Goal: Use online tool/utility: Utilize a website feature to perform a specific function

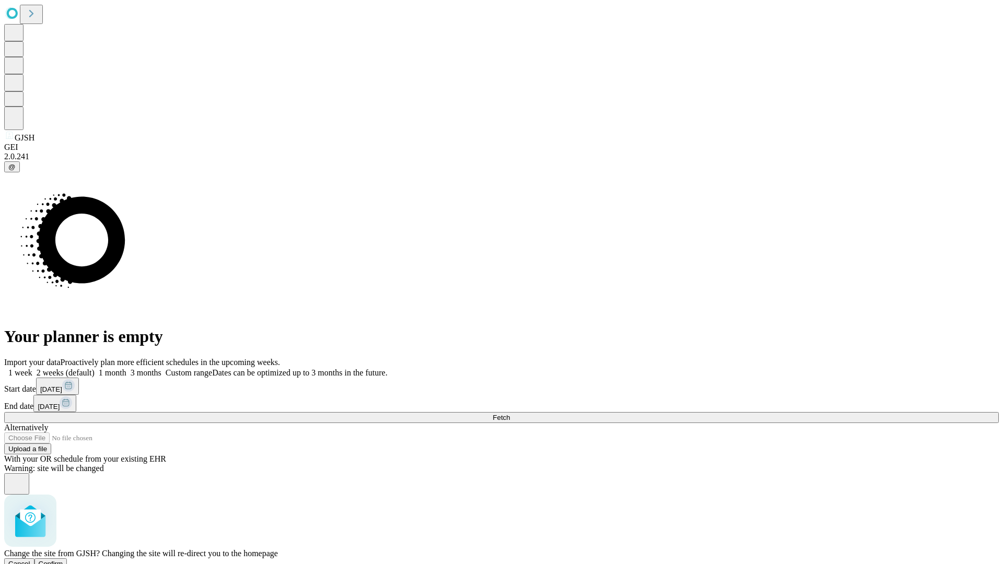
click at [63, 560] on span "Confirm" at bounding box center [51, 564] width 25 height 8
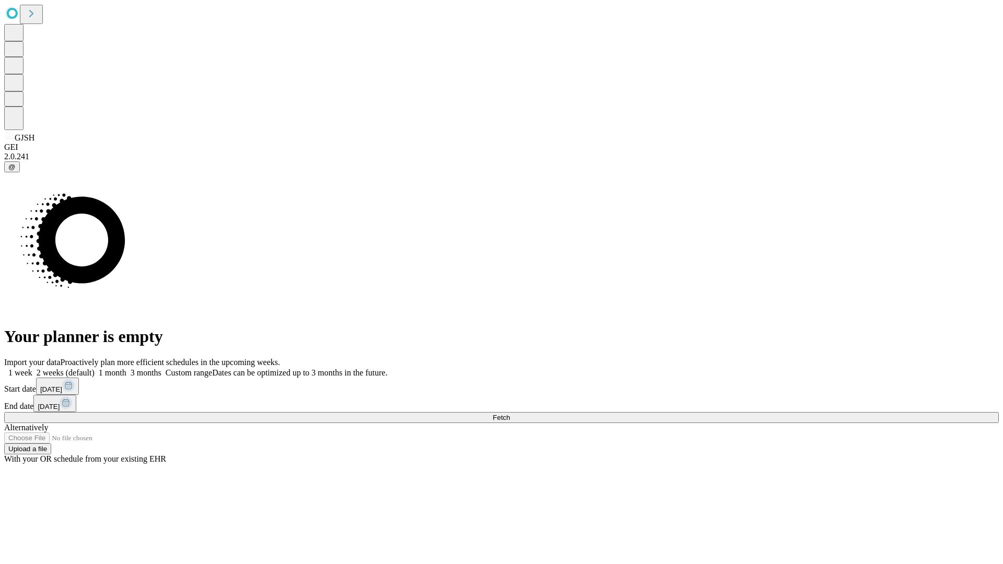
click at [32, 368] on label "1 week" at bounding box center [18, 372] width 28 height 9
click at [510, 414] on span "Fetch" at bounding box center [501, 418] width 17 height 8
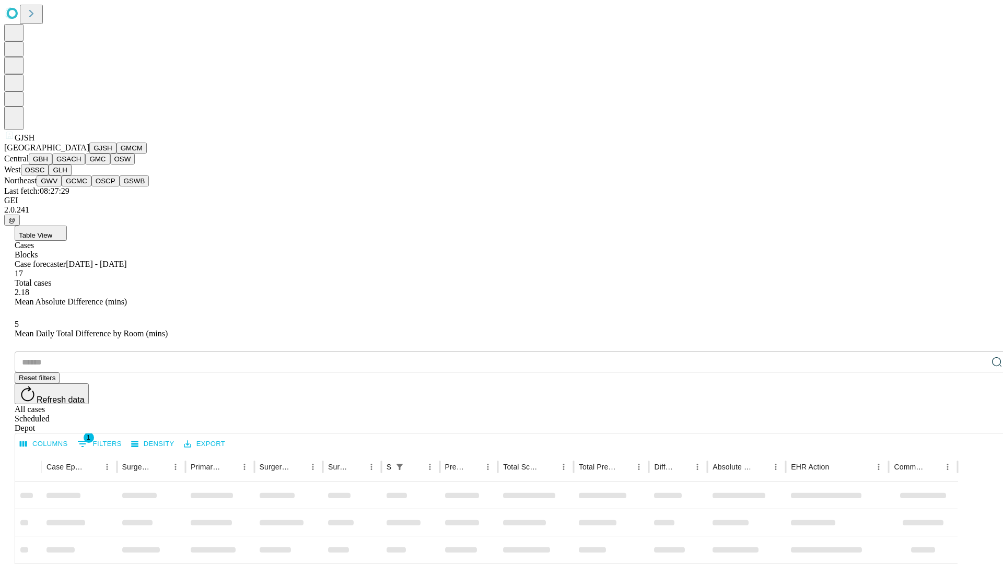
click at [117, 154] on button "GMCM" at bounding box center [132, 148] width 30 height 11
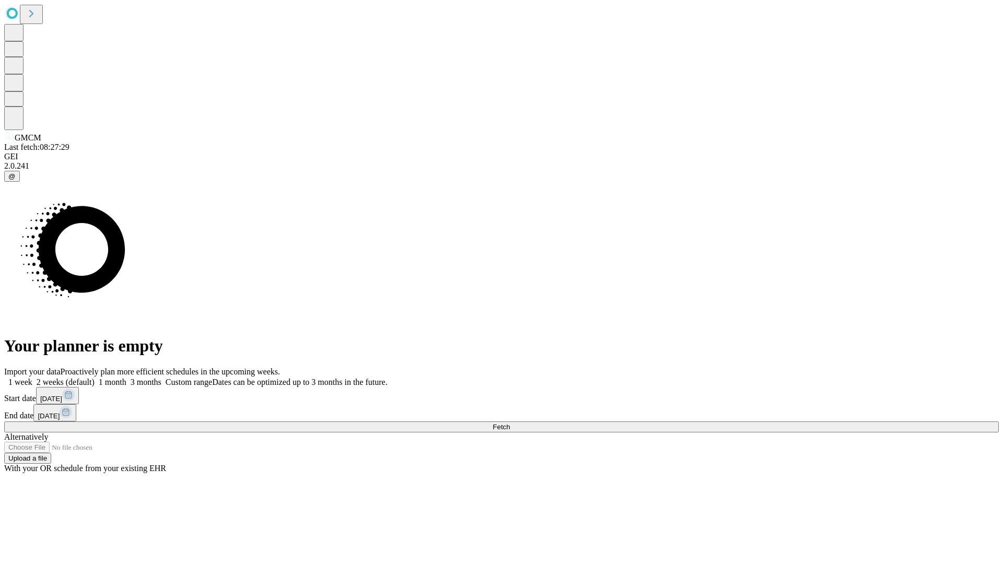
click at [32, 378] on label "1 week" at bounding box center [18, 382] width 28 height 9
click at [510, 423] on span "Fetch" at bounding box center [501, 427] width 17 height 8
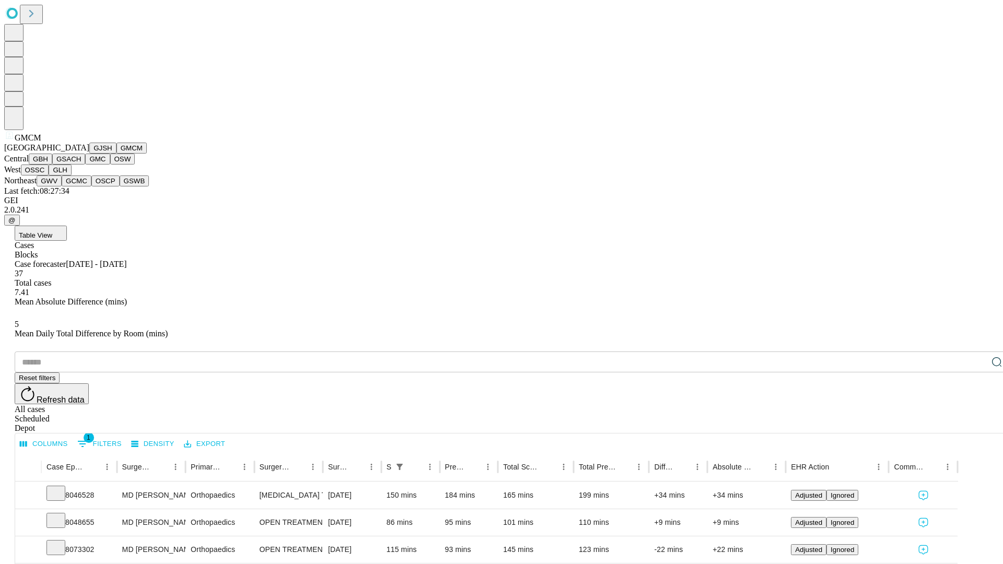
click at [52, 165] on button "GBH" at bounding box center [41, 159] width 24 height 11
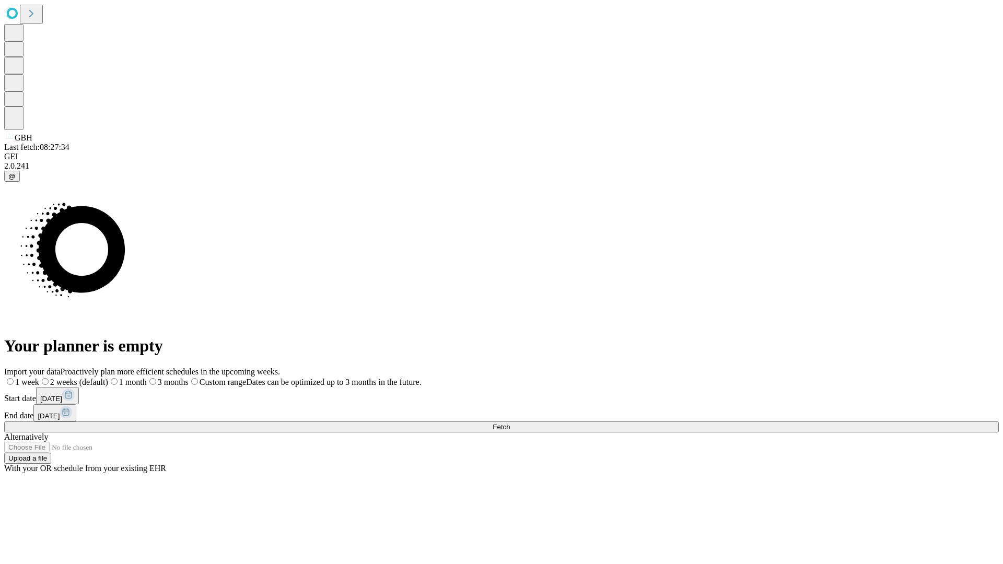
click at [39, 378] on label "1 week" at bounding box center [21, 382] width 35 height 9
click at [510, 423] on span "Fetch" at bounding box center [501, 427] width 17 height 8
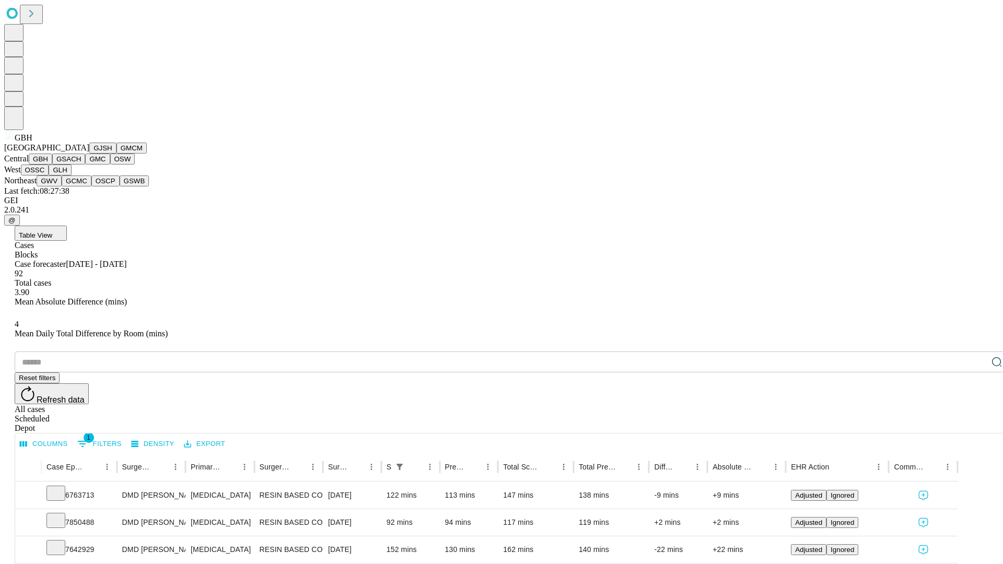
click at [81, 165] on button "GSACH" at bounding box center [68, 159] width 33 height 11
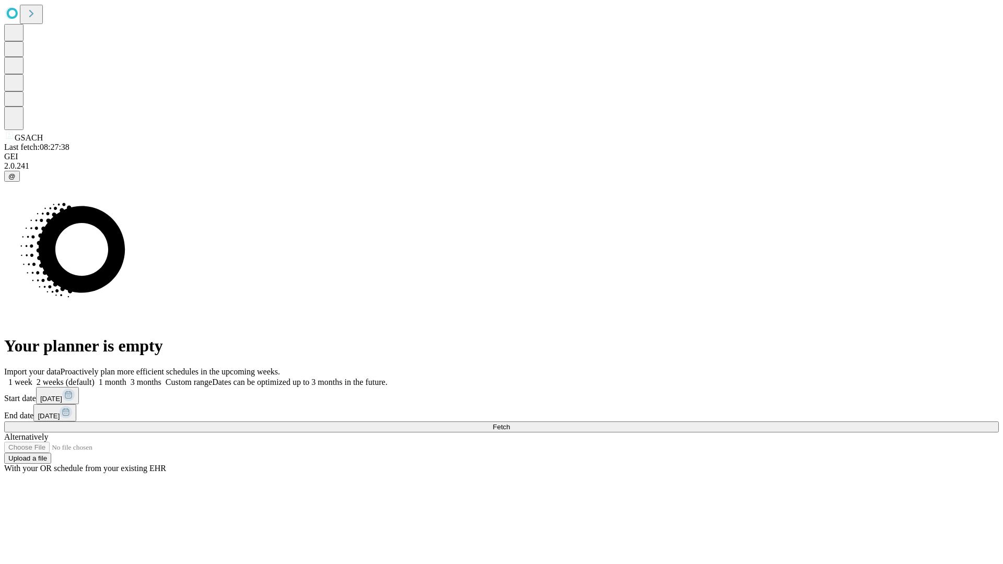
click at [32, 378] on label "1 week" at bounding box center [18, 382] width 28 height 9
click at [510, 423] on span "Fetch" at bounding box center [501, 427] width 17 height 8
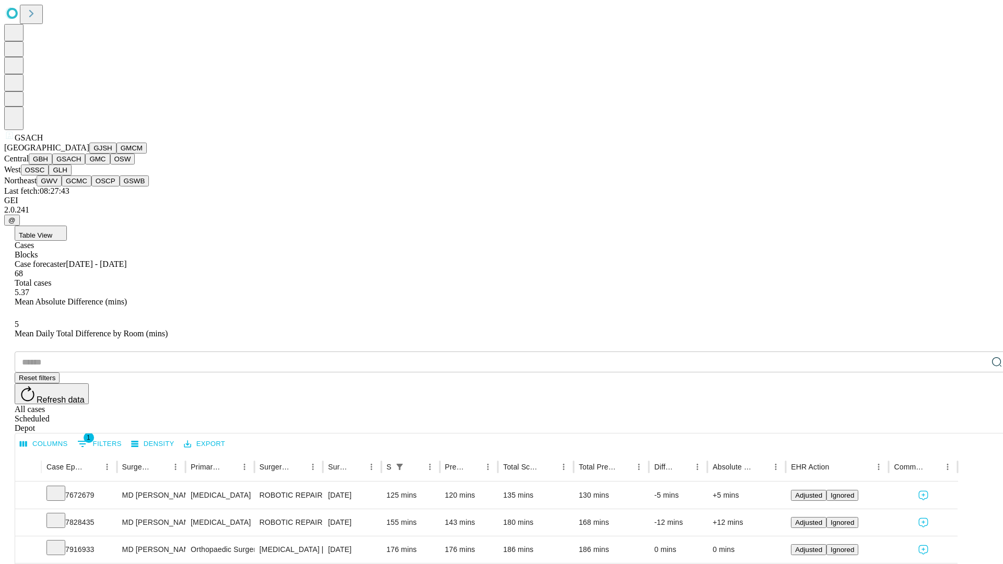
click at [85, 165] on button "GMC" at bounding box center [97, 159] width 25 height 11
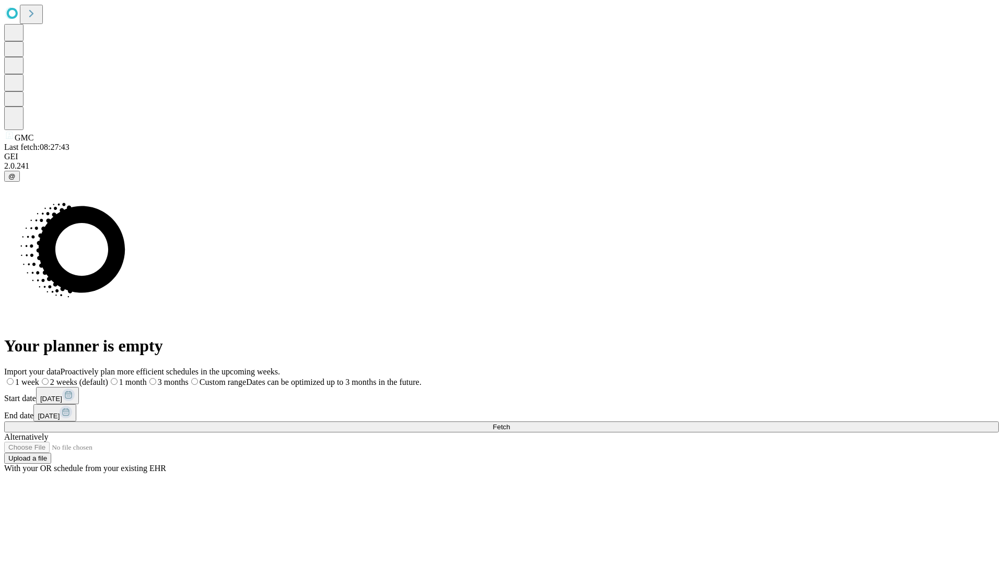
click at [39, 378] on label "1 week" at bounding box center [21, 382] width 35 height 9
click at [510, 423] on span "Fetch" at bounding box center [501, 427] width 17 height 8
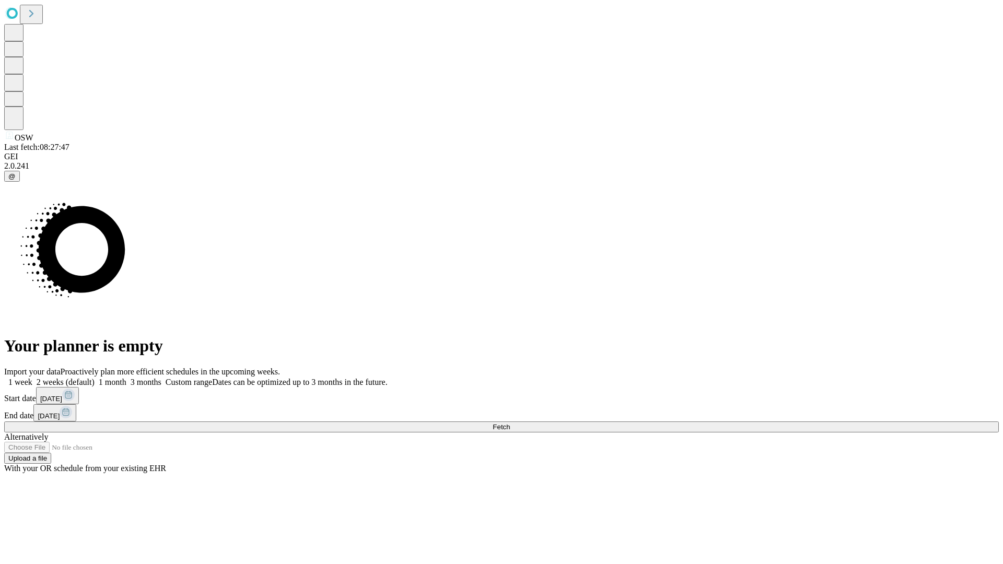
click at [32, 378] on label "1 week" at bounding box center [18, 382] width 28 height 9
click at [510, 423] on span "Fetch" at bounding box center [501, 427] width 17 height 8
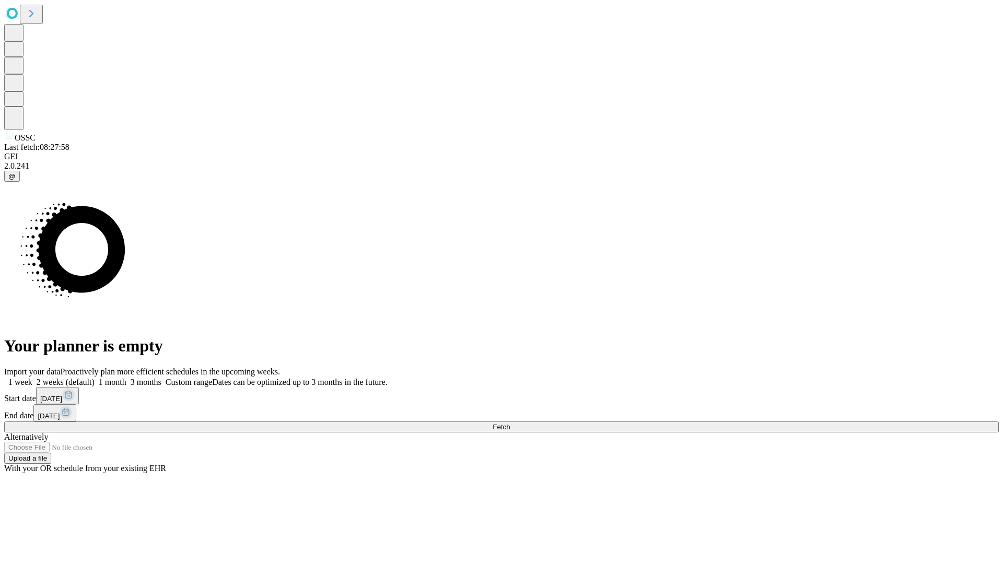
click at [32, 378] on label "1 week" at bounding box center [18, 382] width 28 height 9
click at [510, 423] on span "Fetch" at bounding box center [501, 427] width 17 height 8
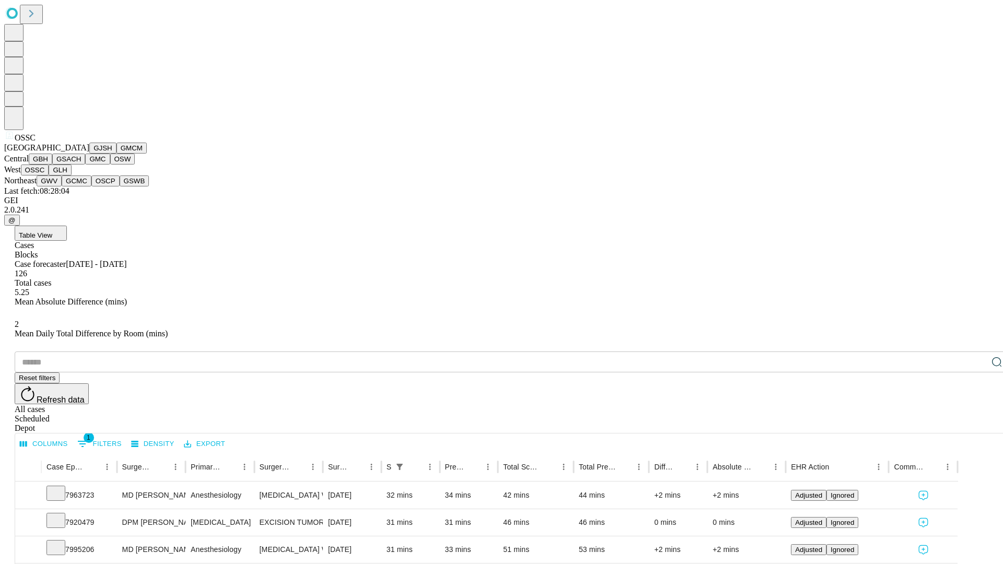
click at [71, 176] on button "GLH" at bounding box center [60, 170] width 22 height 11
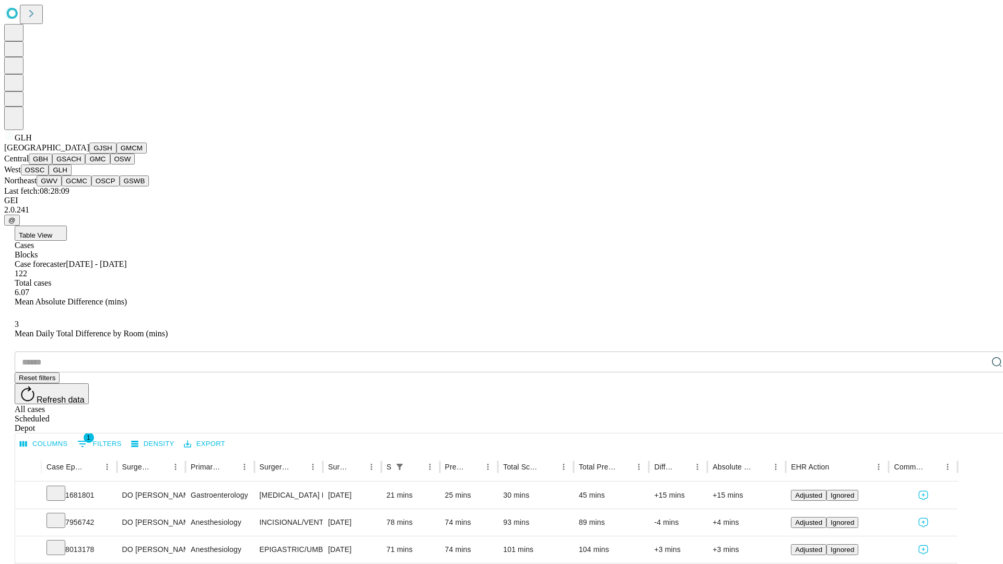
click at [62, 187] on button "GWV" at bounding box center [49, 181] width 25 height 11
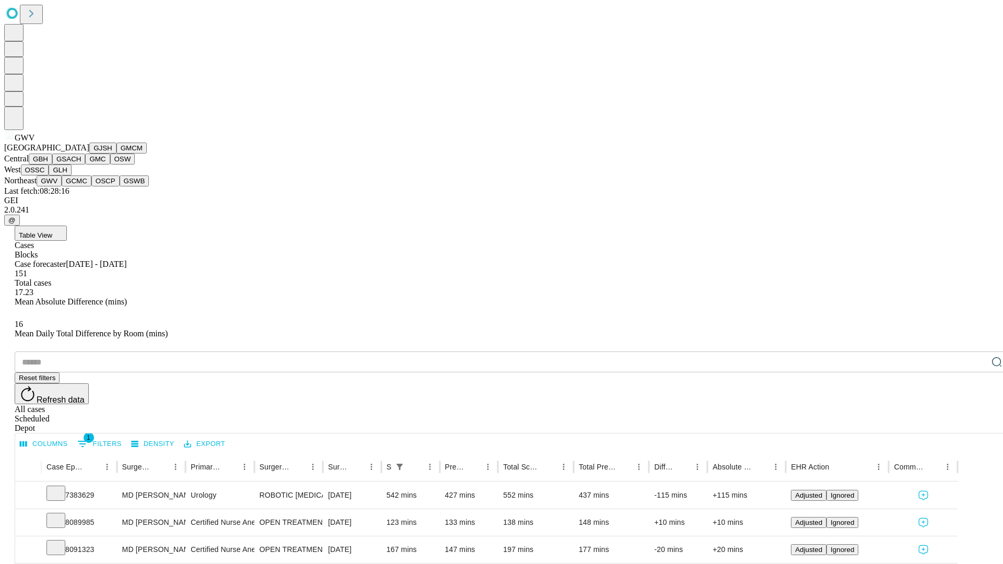
click at [81, 187] on button "GCMC" at bounding box center [77, 181] width 30 height 11
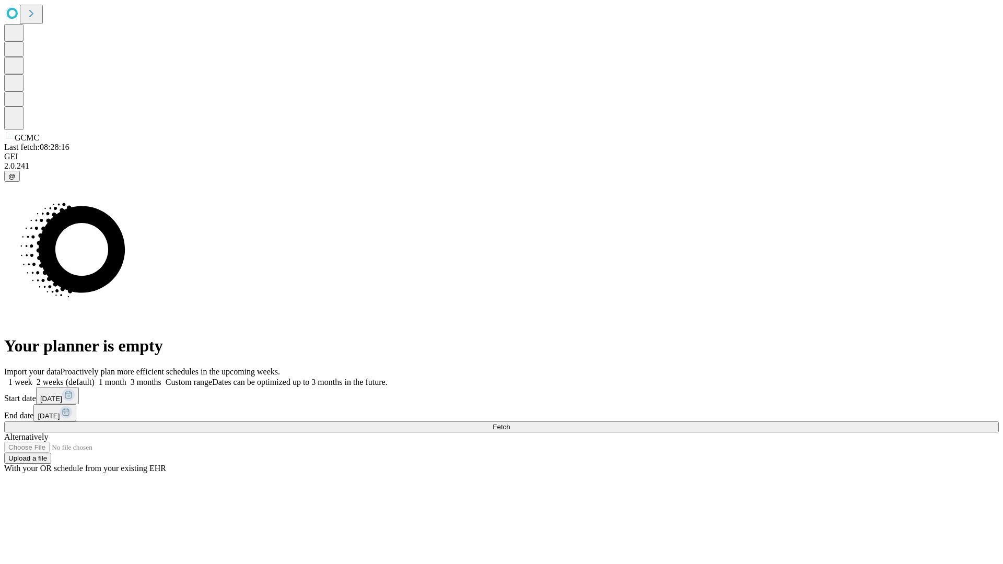
click at [32, 378] on label "1 week" at bounding box center [18, 382] width 28 height 9
click at [510, 423] on span "Fetch" at bounding box center [501, 427] width 17 height 8
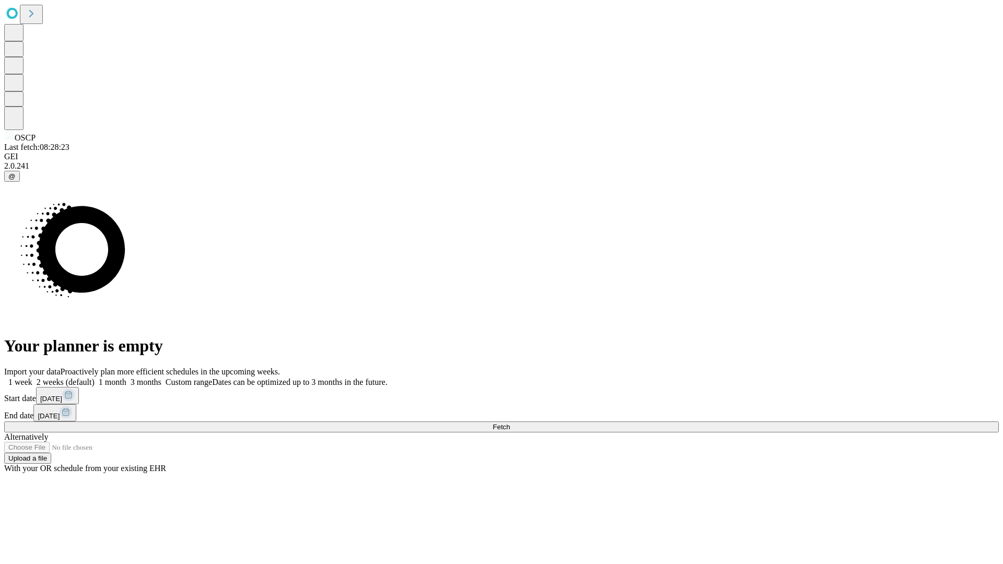
click at [32, 378] on label "1 week" at bounding box center [18, 382] width 28 height 9
click at [510, 423] on span "Fetch" at bounding box center [501, 427] width 17 height 8
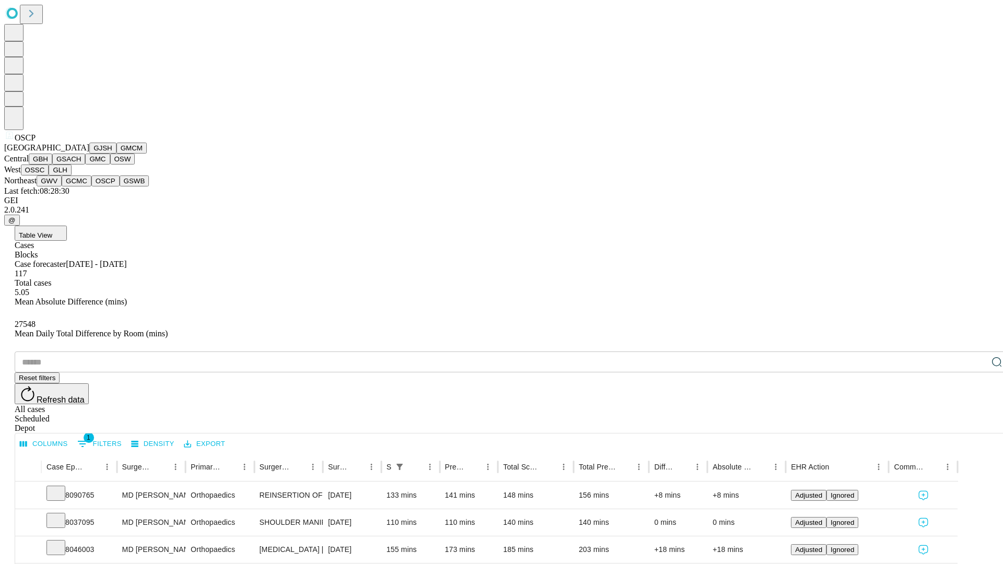
click at [120, 187] on button "GSWB" at bounding box center [135, 181] width 30 height 11
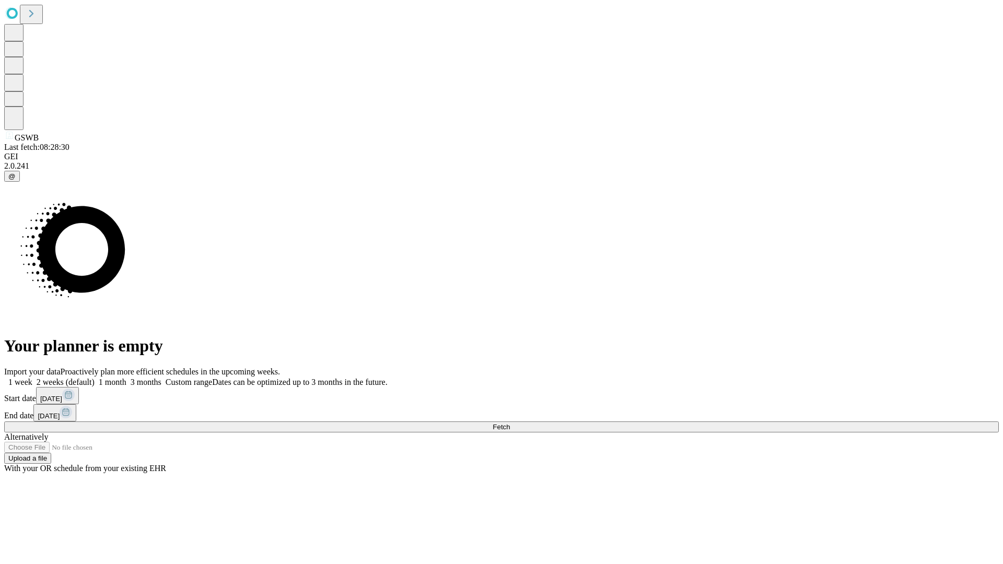
click at [32, 378] on label "1 week" at bounding box center [18, 382] width 28 height 9
click at [510, 423] on span "Fetch" at bounding box center [501, 427] width 17 height 8
